Goal: Task Accomplishment & Management: Manage account settings

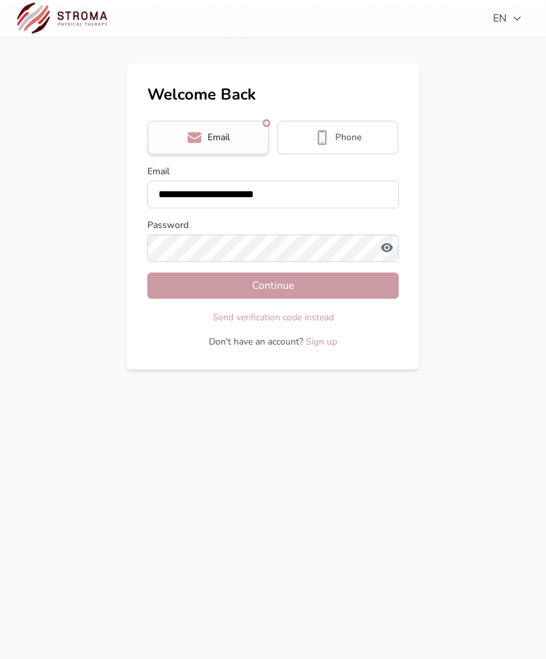
click at [334, 289] on button "Continue" at bounding box center [272, 285] width 251 height 26
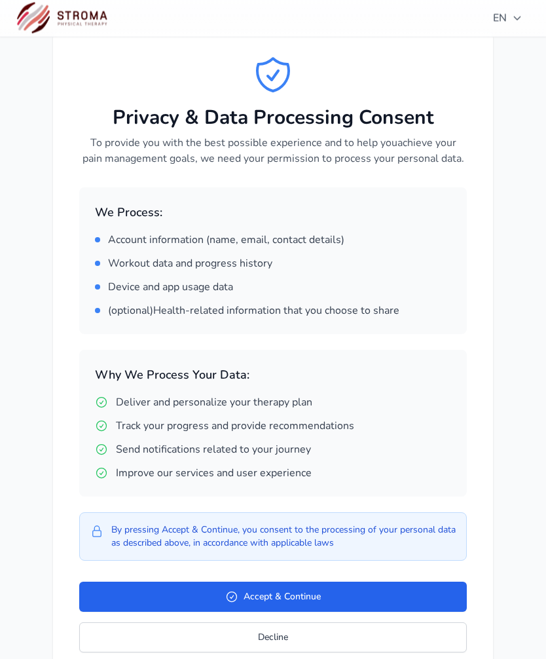
scroll to position [35, 0]
click at [315, 594] on button "Accept & Continue" at bounding box center [273, 596] width 388 height 30
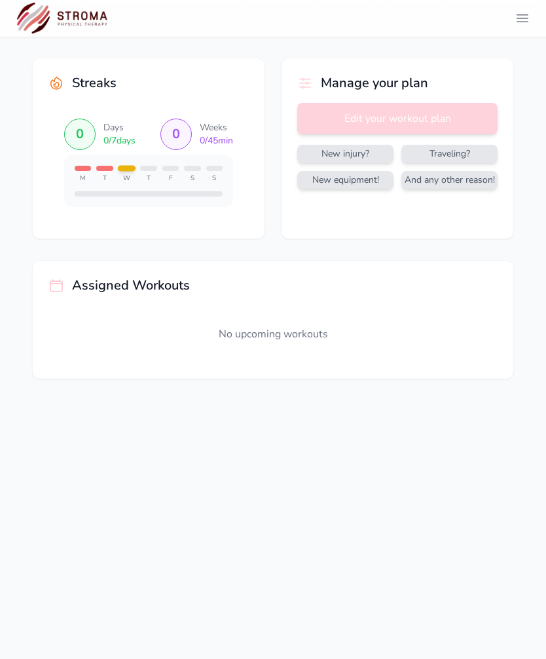
click at [527, 19] on icon "header.menu.open" at bounding box center [523, 18] width 16 height 16
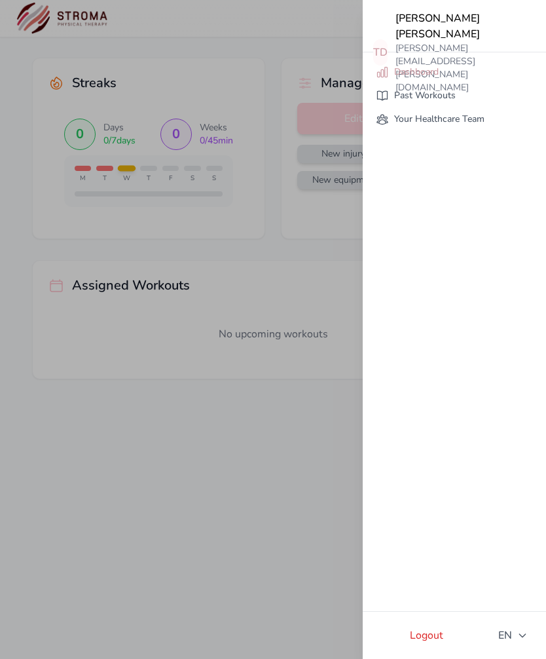
click at [439, 99] on link "Past Workouts" at bounding box center [454, 96] width 173 height 24
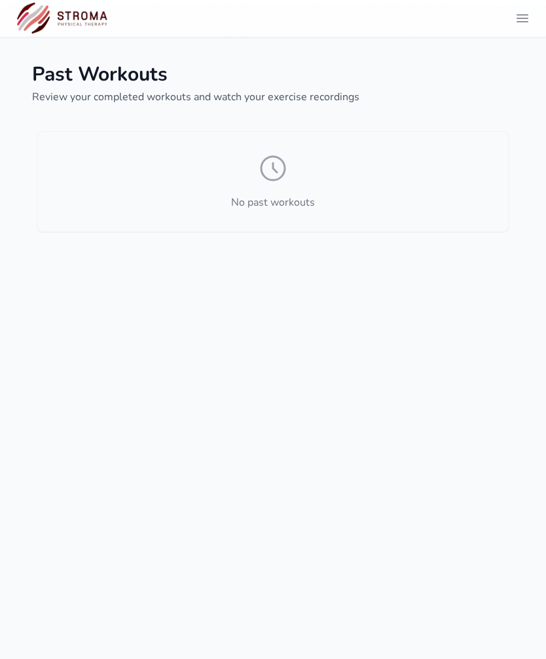
click at [520, 29] on button "header.menu.open" at bounding box center [522, 18] width 26 height 26
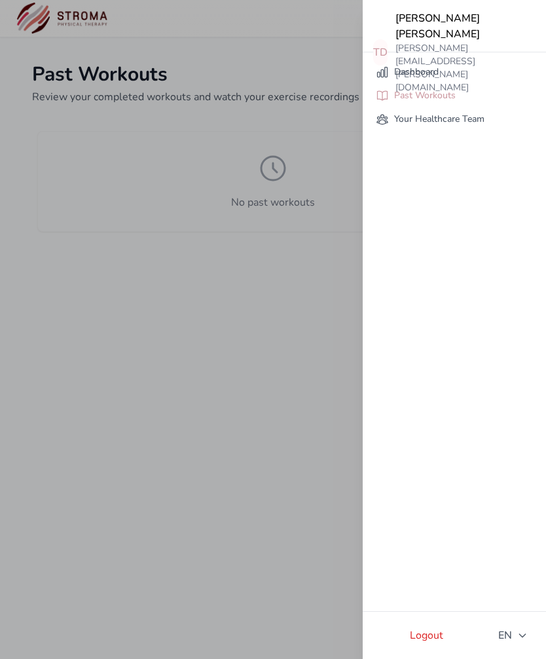
click at [427, 73] on link "Dashboard" at bounding box center [454, 72] width 173 height 24
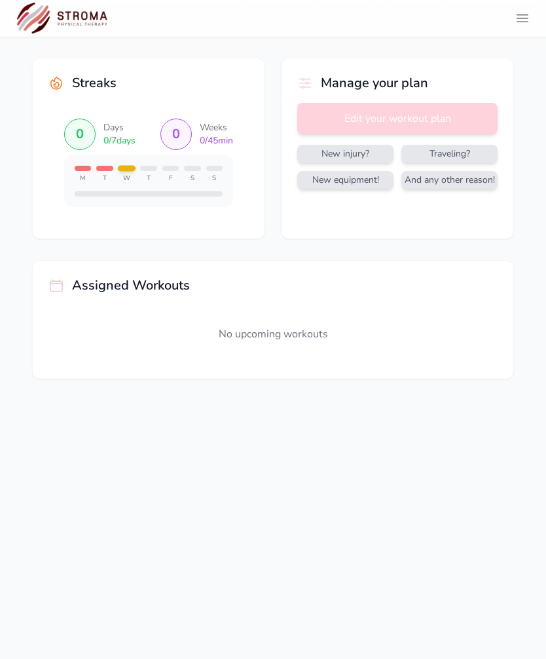
click at [445, 118] on button "Edit your workout plan" at bounding box center [397, 118] width 200 height 31
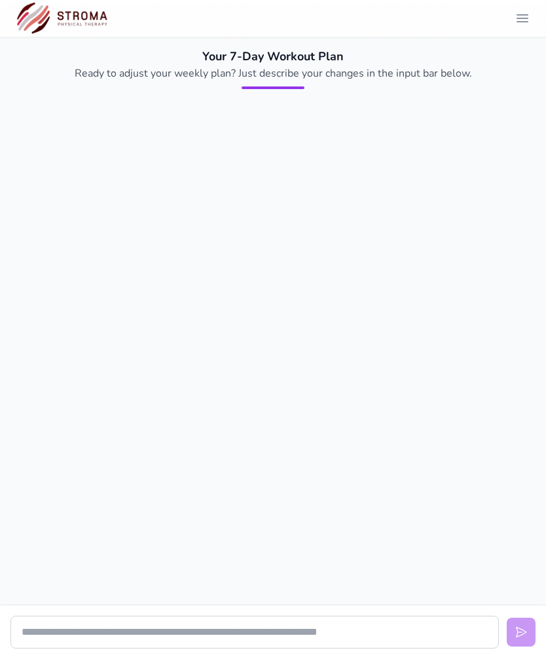
click at [517, 25] on icon "header.menu.open" at bounding box center [523, 18] width 16 height 16
click at [519, 27] on button "header.menu.open" at bounding box center [522, 18] width 26 height 26
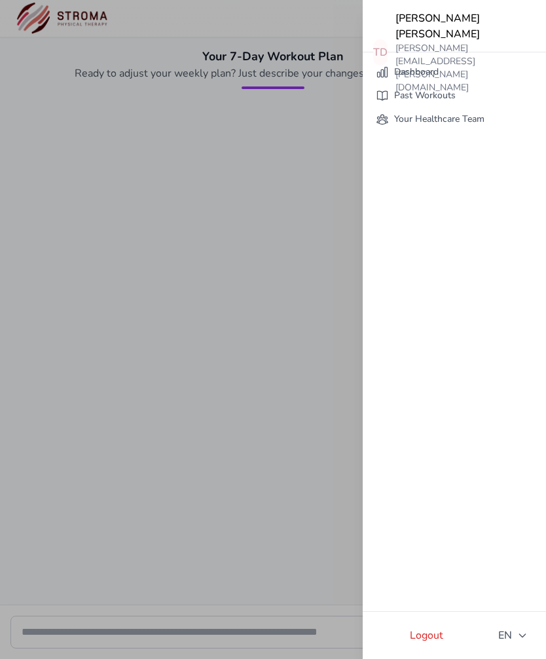
click at [421, 71] on link "Dashboard" at bounding box center [454, 72] width 173 height 24
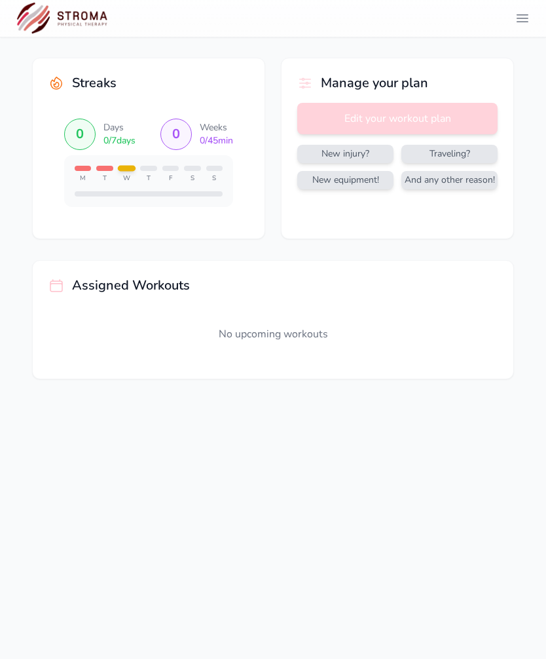
click at [130, 170] on div at bounding box center [127, 169] width 18 height 6
click at [86, 129] on div "0" at bounding box center [79, 133] width 31 height 31
click at [186, 139] on div "0" at bounding box center [175, 133] width 31 height 31
